Goal: Information Seeking & Learning: Learn about a topic

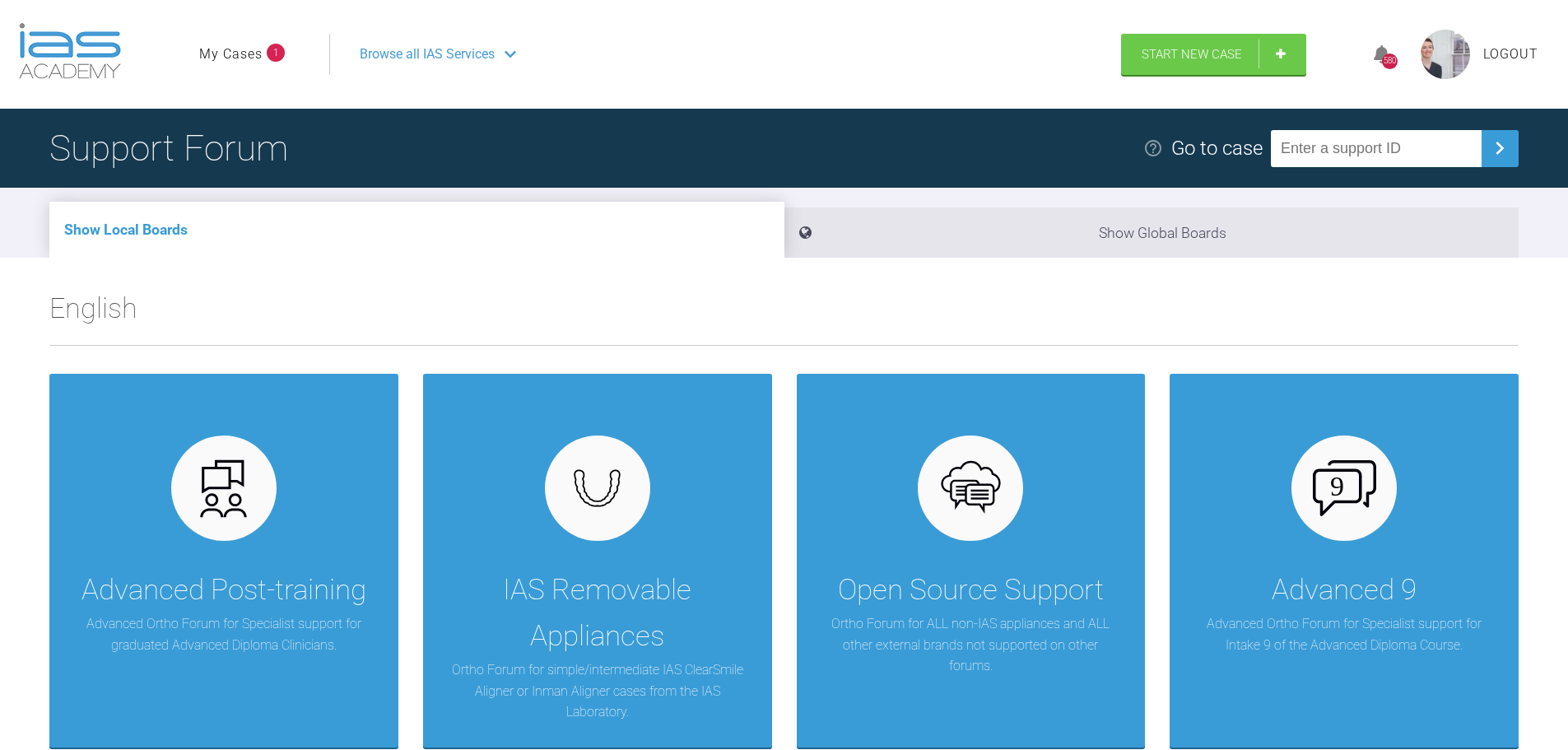
click at [235, 59] on link "My Cases" at bounding box center [231, 54] width 63 height 22
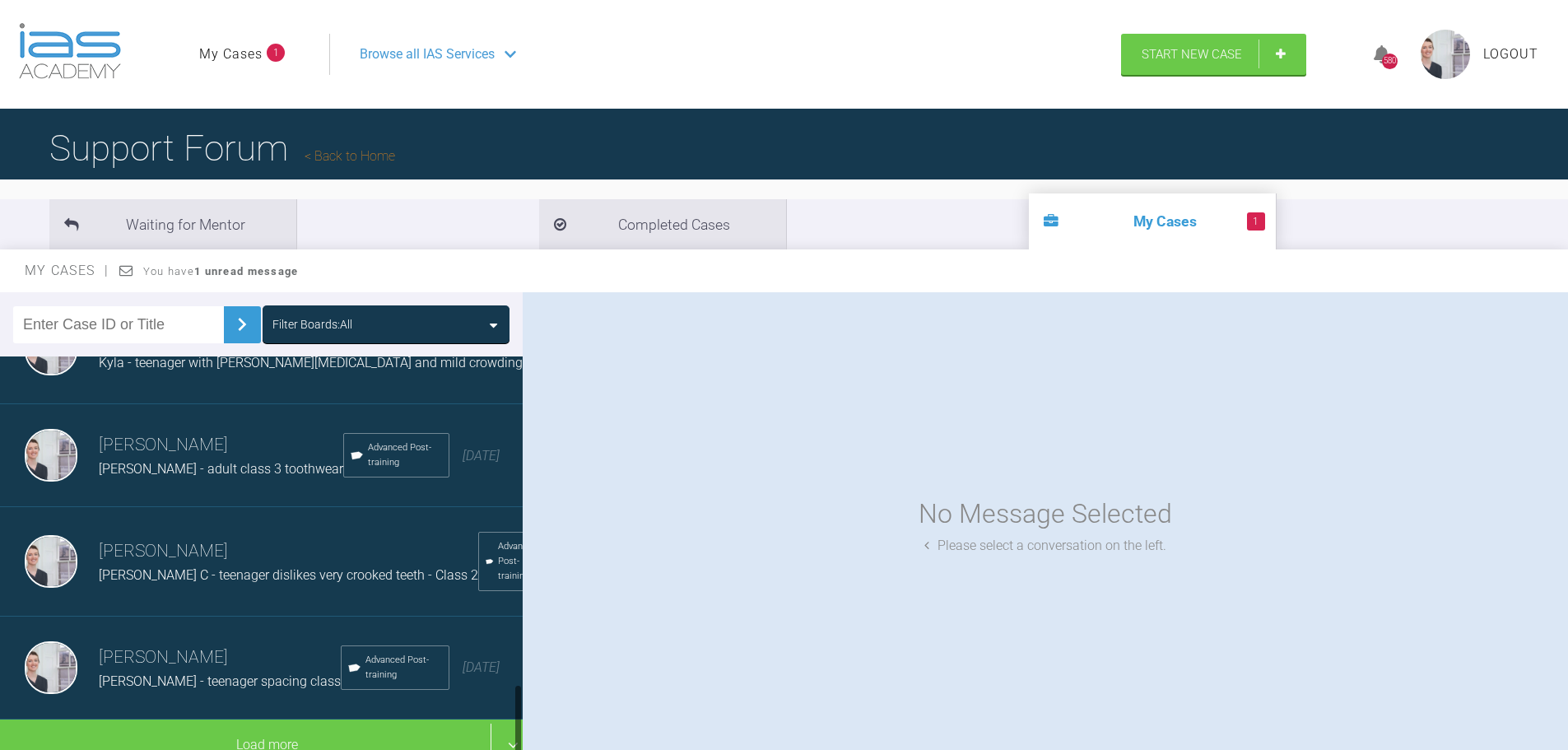
scroll to position [1811, 0]
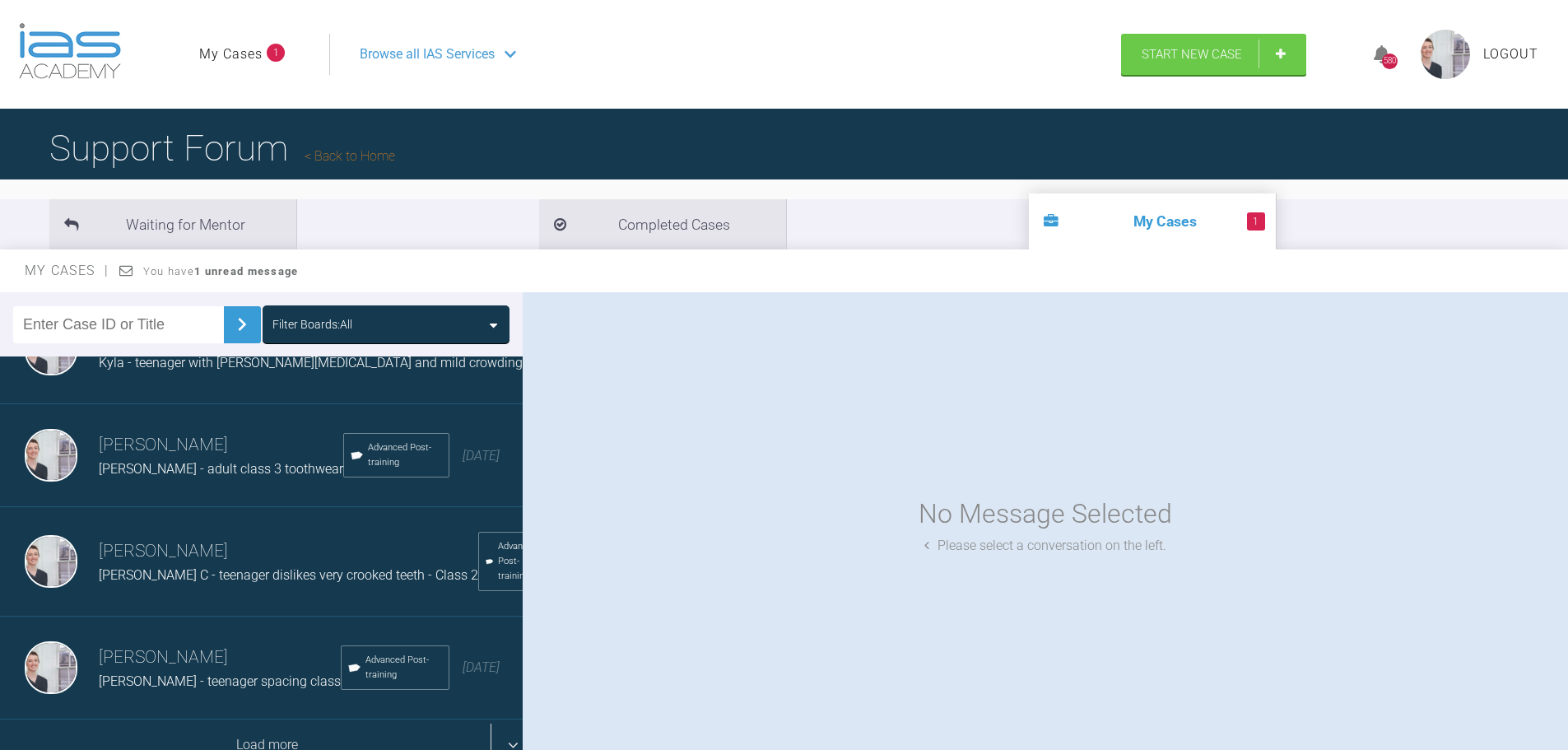
click at [222, 725] on div "Load more" at bounding box center [267, 745] width 535 height 51
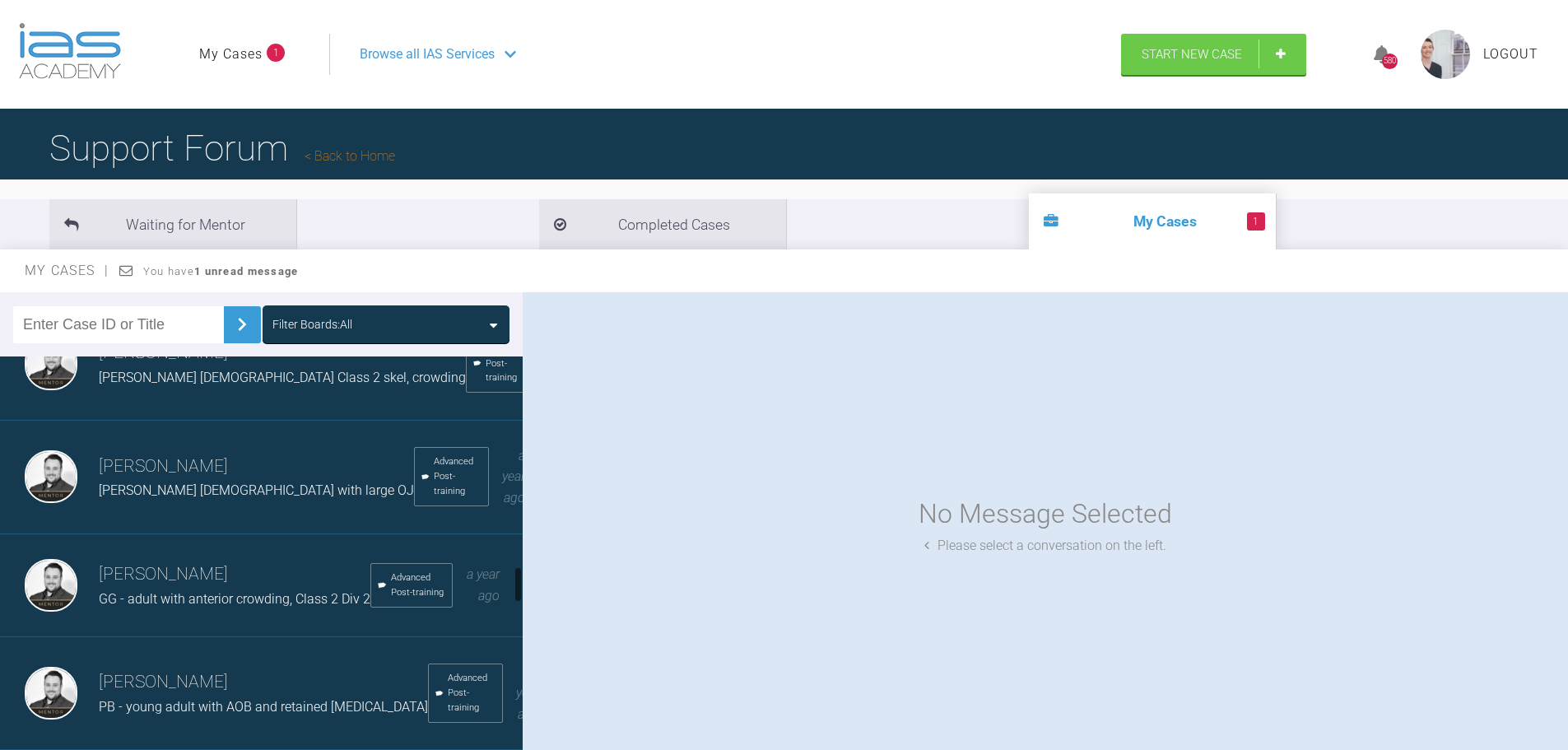
scroll to position [2304, 0]
click at [206, 609] on div "GG - adult with anterior crowding, Class 2 Div 2" at bounding box center [234, 599] width 272 height 22
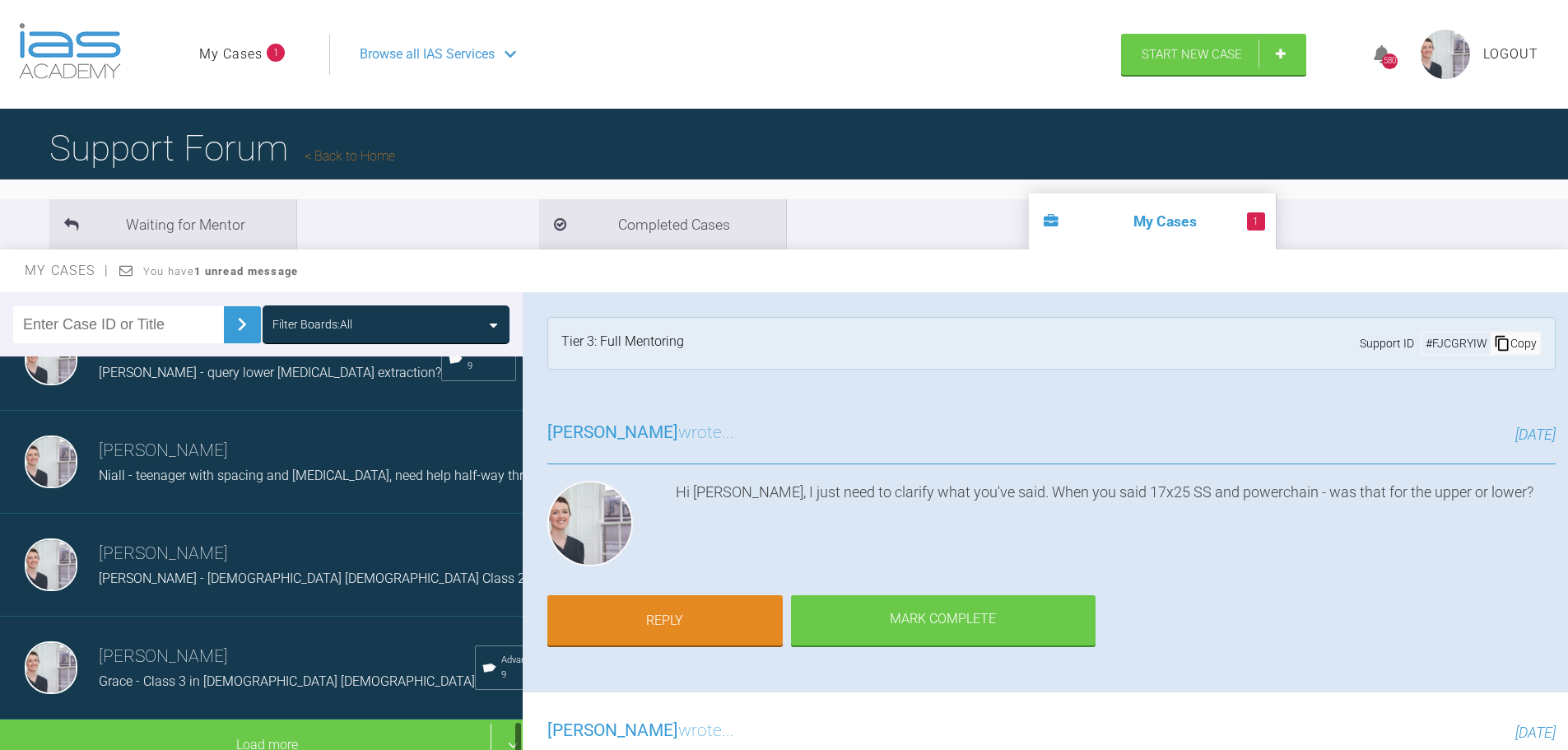
scroll to position [3956, 0]
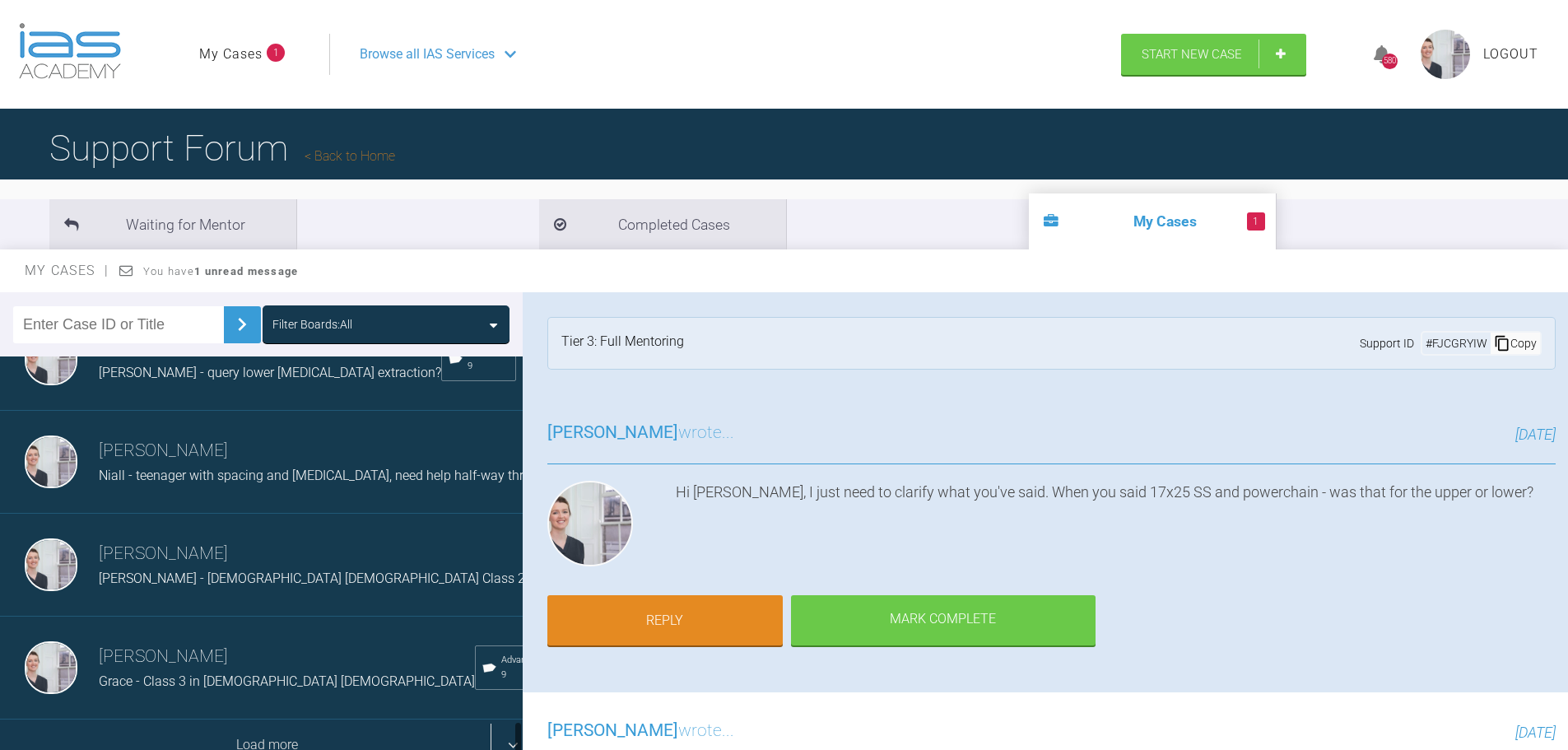
click at [347, 735] on div "Load more" at bounding box center [267, 745] width 535 height 51
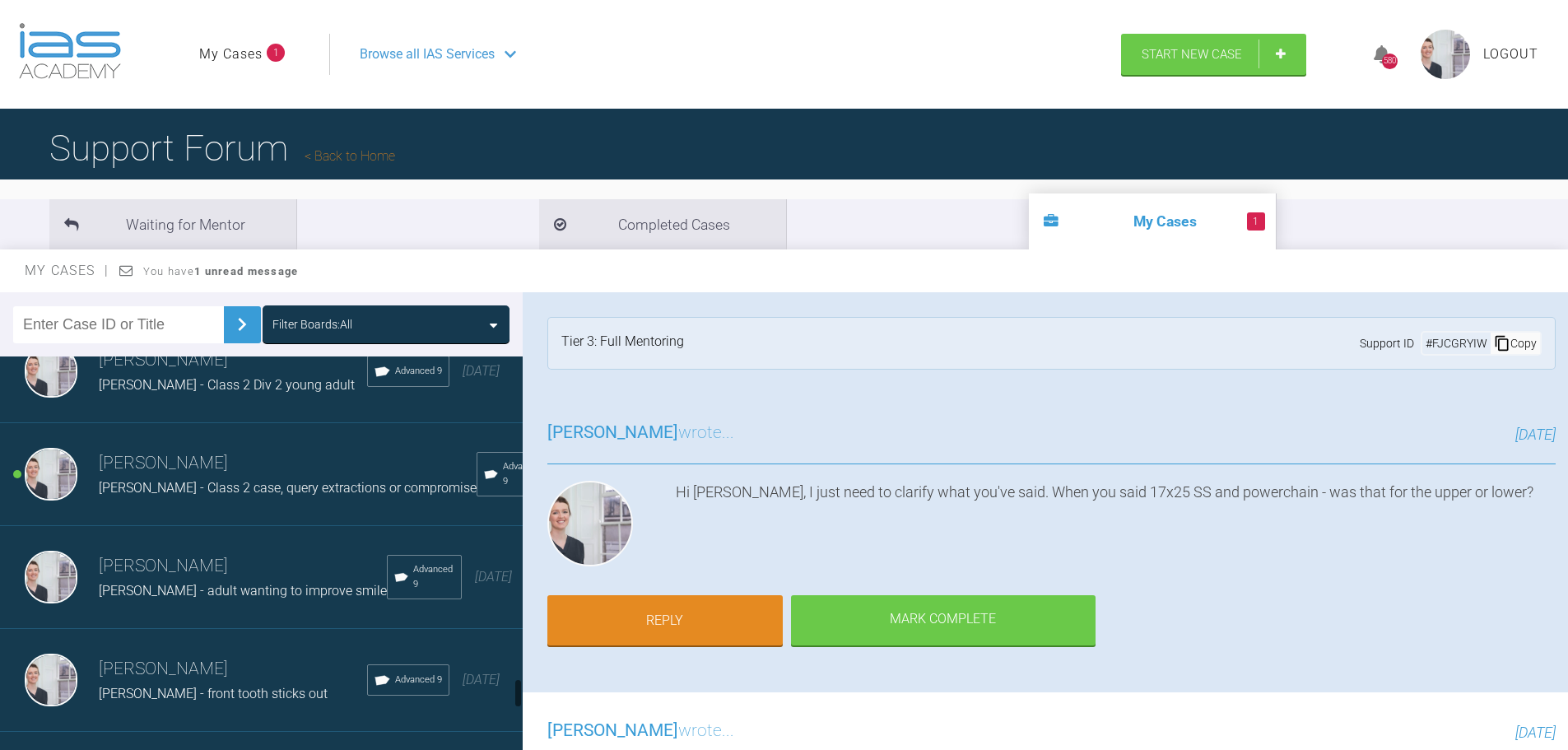
scroll to position [4284, 0]
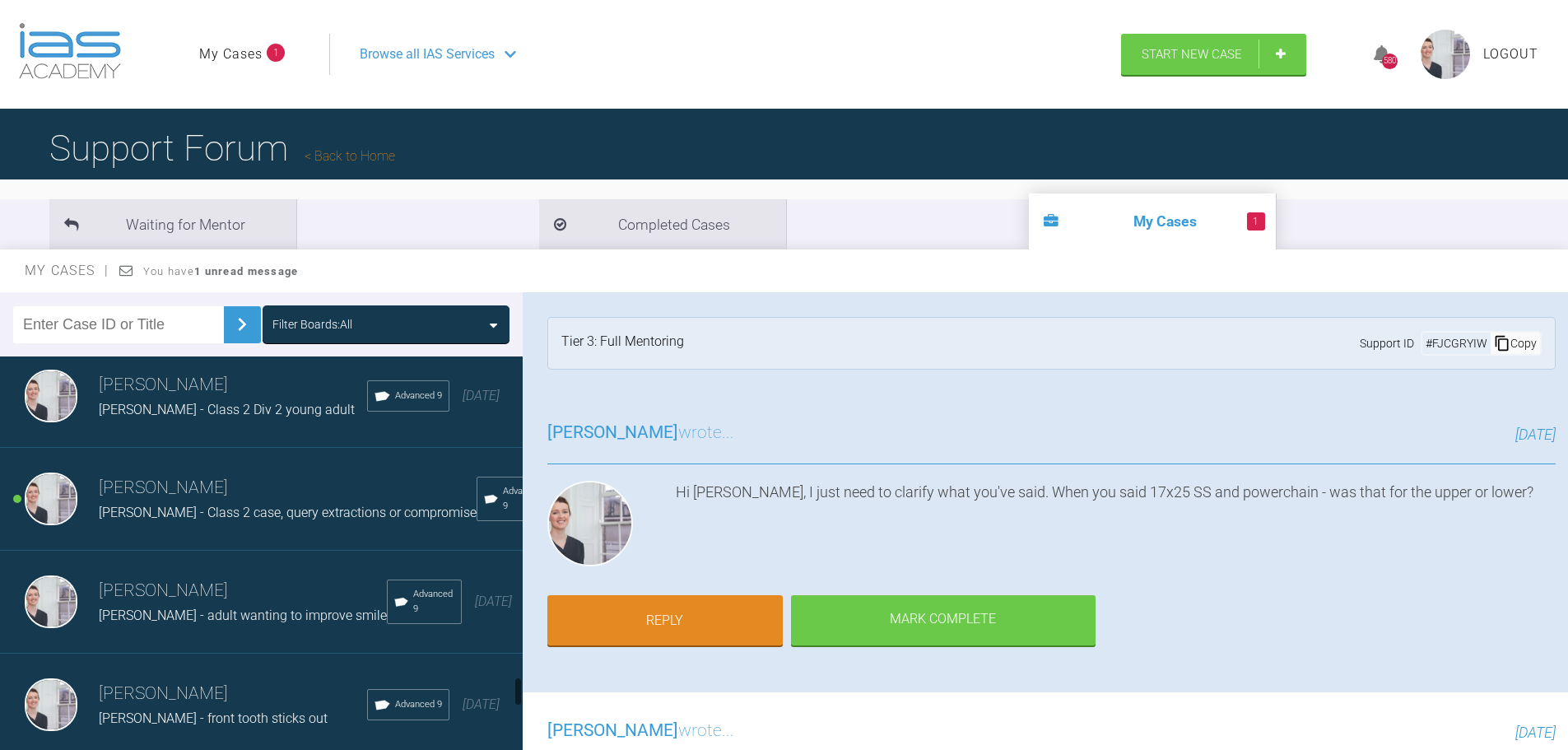
drag, startPoint x: 322, startPoint y: 548, endPoint x: 330, endPoint y: 546, distance: 8.2
click at [323, 520] on span "[PERSON_NAME] - Class 2 case, query extractions or compromise" at bounding box center [288, 513] width 378 height 16
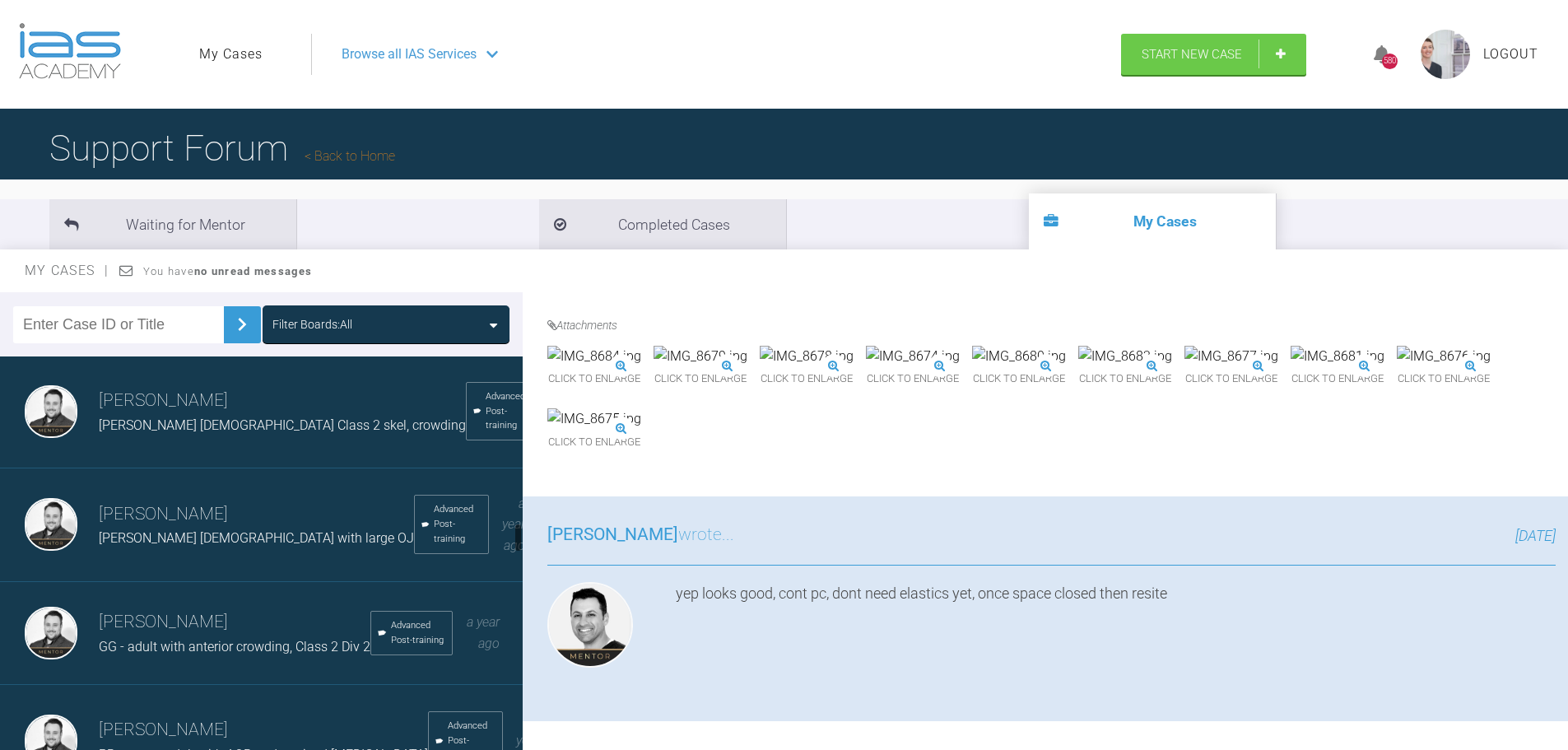
scroll to position [2226, 0]
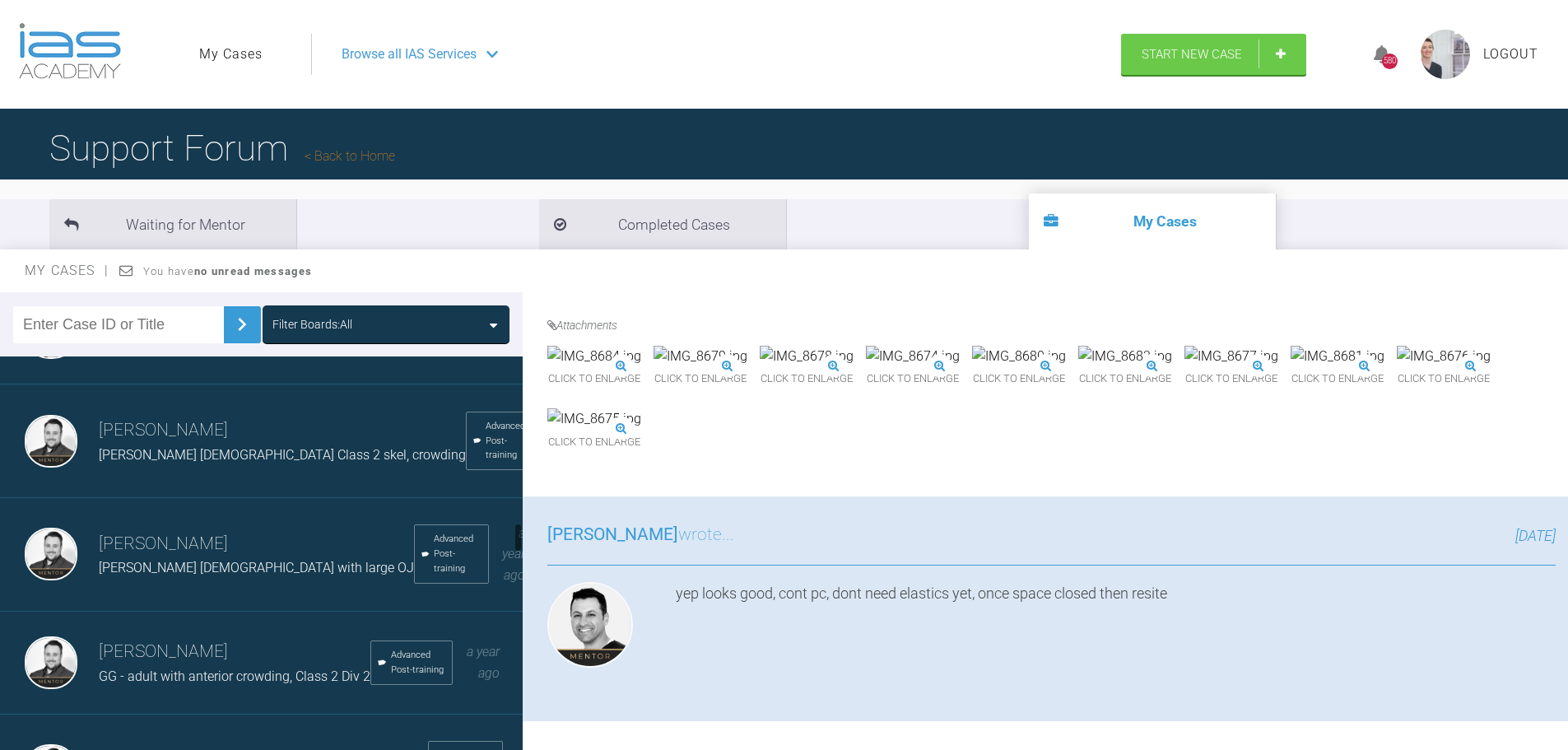
click at [242, 461] on div "[PERSON_NAME] [DEMOGRAPHIC_DATA] Class 2 skel, crowding" at bounding box center [282, 455] width 367 height 22
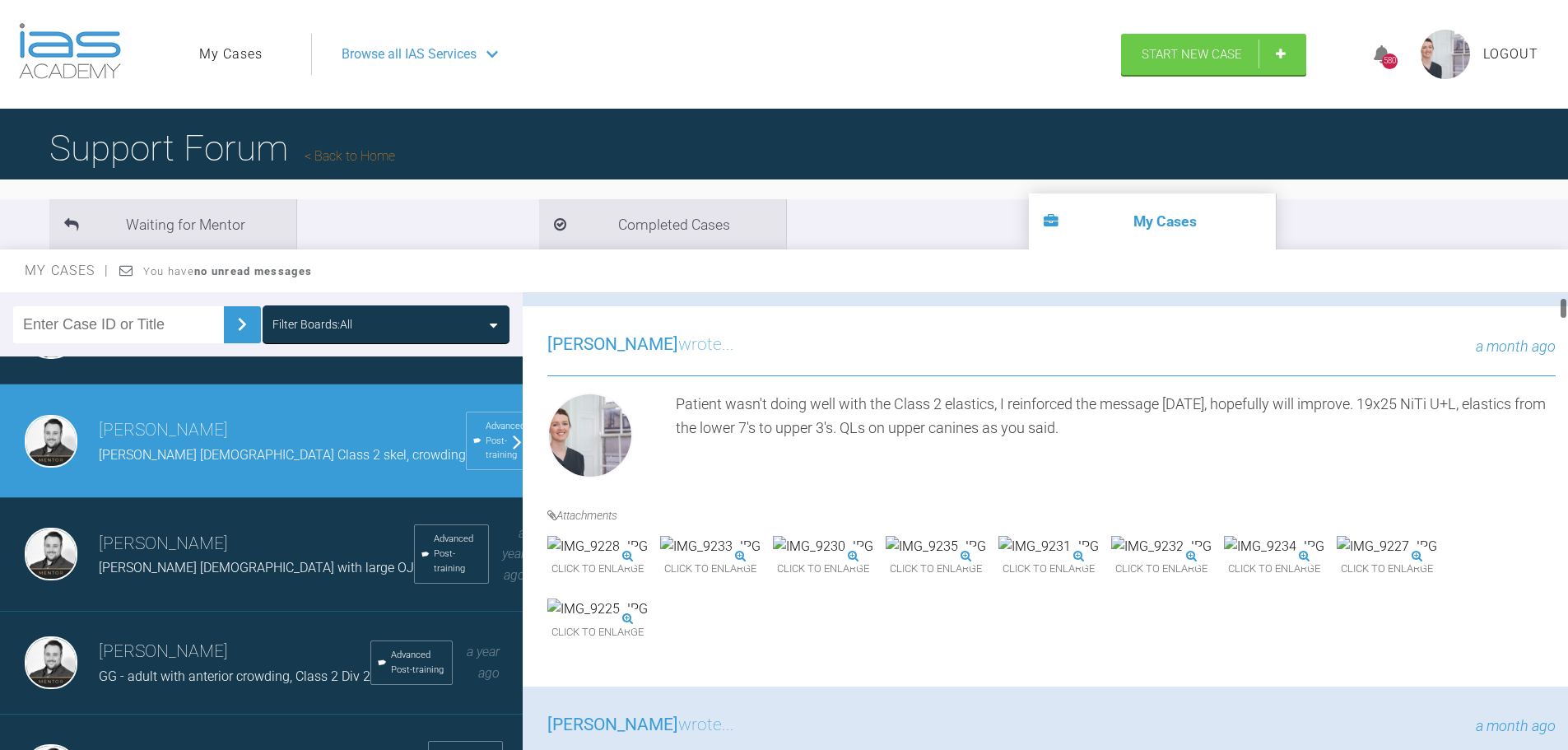
scroll to position [82, 0]
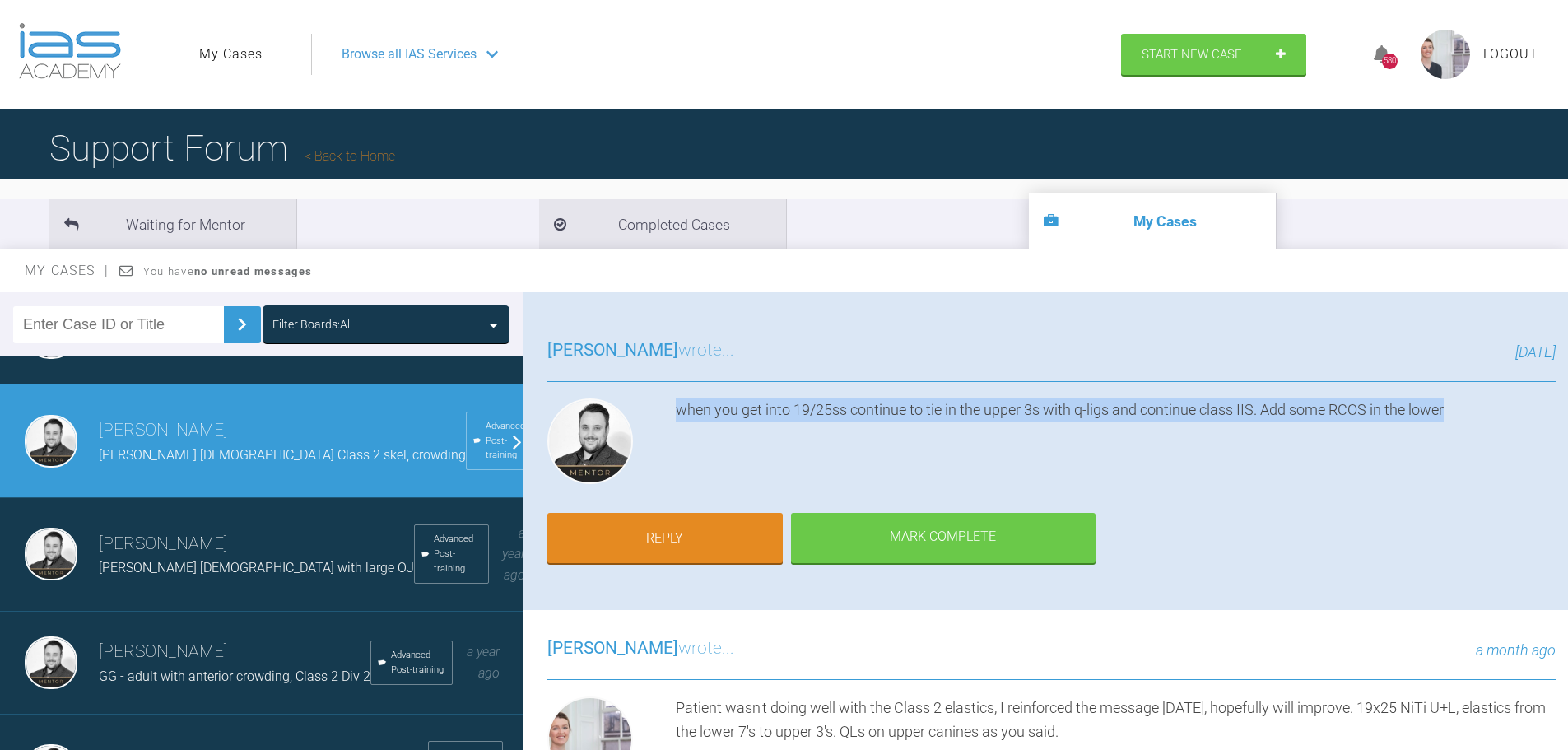
drag, startPoint x: 679, startPoint y: 409, endPoint x: 1516, endPoint y: 416, distance: 837.0
click at [1516, 416] on div "when you get into 19/25ss continue to tie in the upper 3s with q-ligs and conti…" at bounding box center [1115, 444] width 879 height 92
copy div "when you get into 19/25ss continue to tie in the upper 3s with q-ligs and conti…"
